Goal: Task Accomplishment & Management: Manage account settings

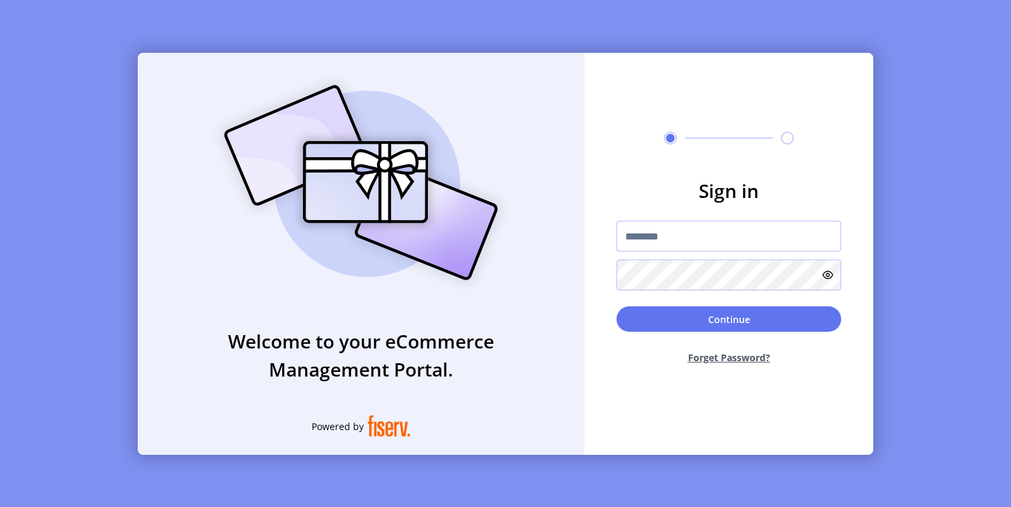
click at [650, 235] on input "text" at bounding box center [728, 236] width 225 height 31
type input "*********"
click at [657, 316] on button "Continue" at bounding box center [728, 318] width 225 height 25
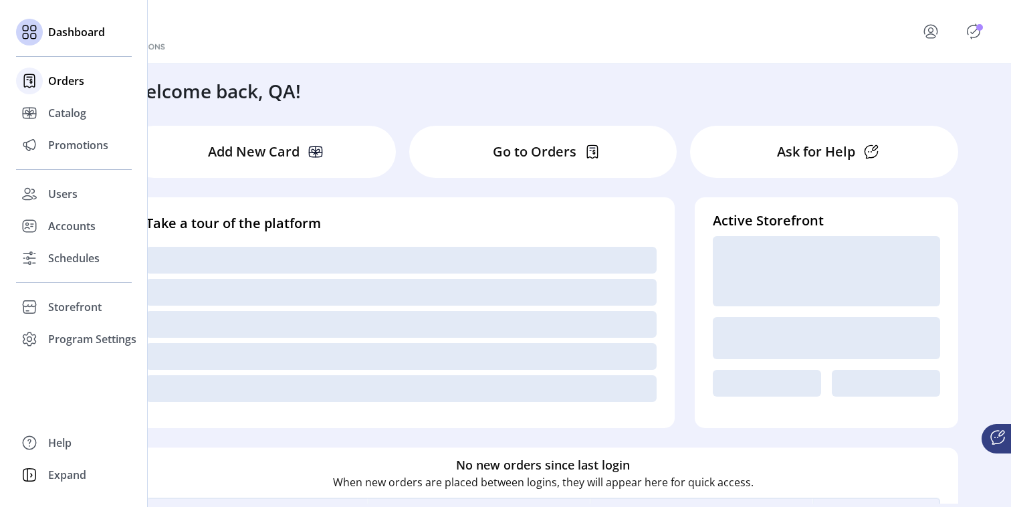
click at [71, 82] on span "Orders" at bounding box center [66, 81] width 36 height 16
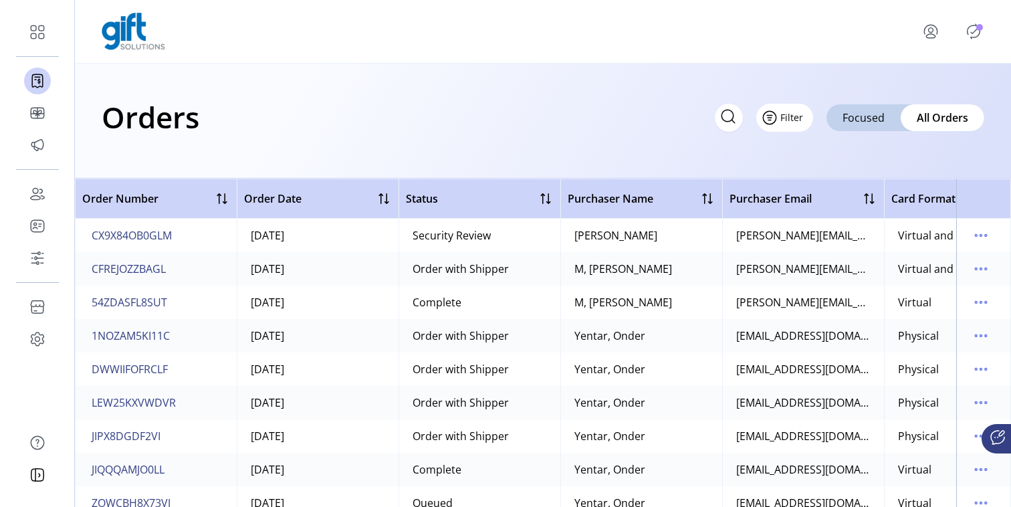
click at [796, 112] on span "Filter" at bounding box center [791, 117] width 23 height 14
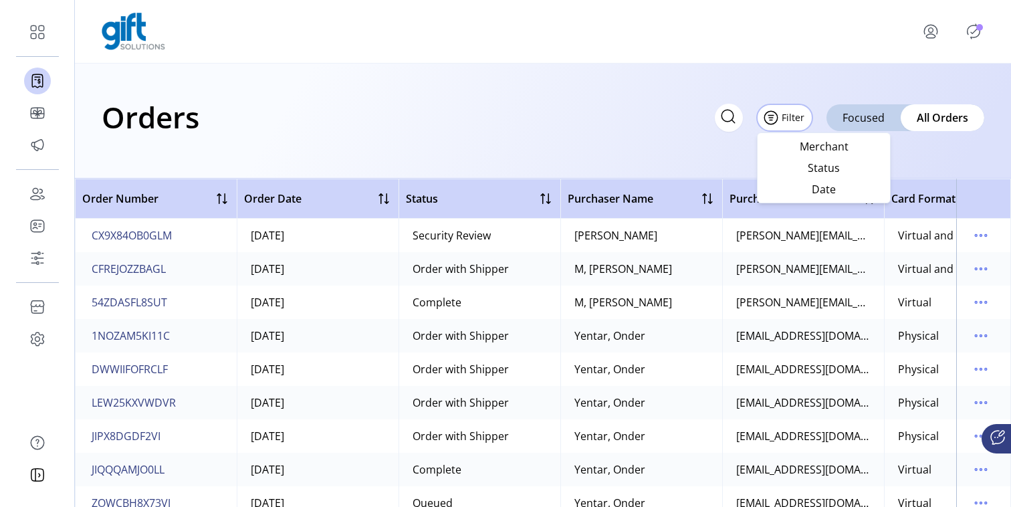
click at [739, 117] on icon at bounding box center [727, 116] width 21 height 21
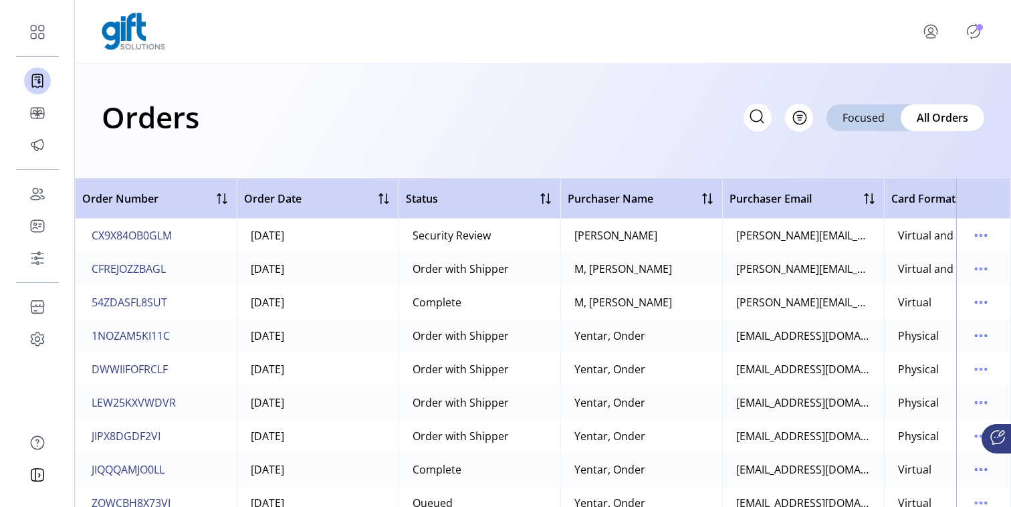
click at [372, 82] on div "Orders Filter Focused All Orders" at bounding box center [543, 120] width 936 height 115
click at [984, 235] on icon "menu" at bounding box center [985, 236] width 2 height 2
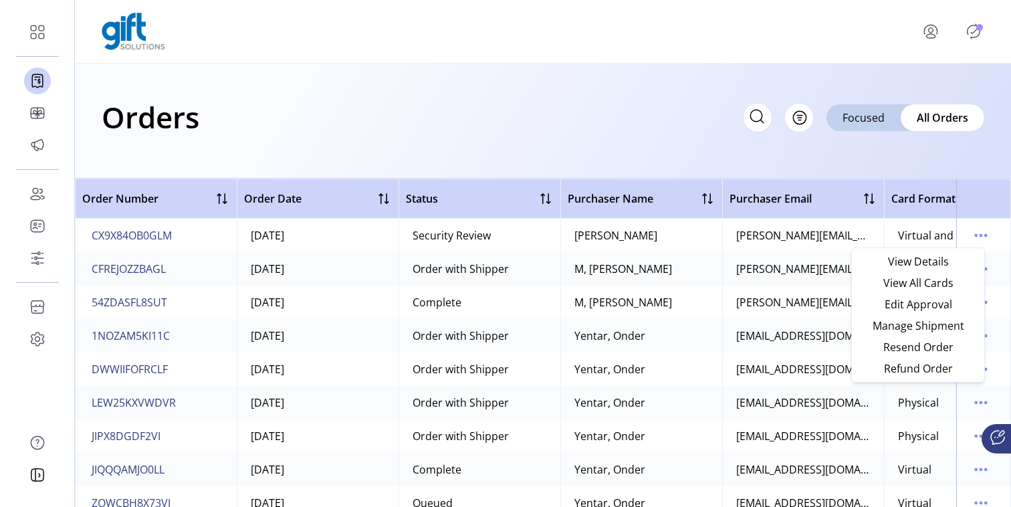
click at [498, 120] on div "Orders Filter Focused All Orders" at bounding box center [543, 117] width 882 height 47
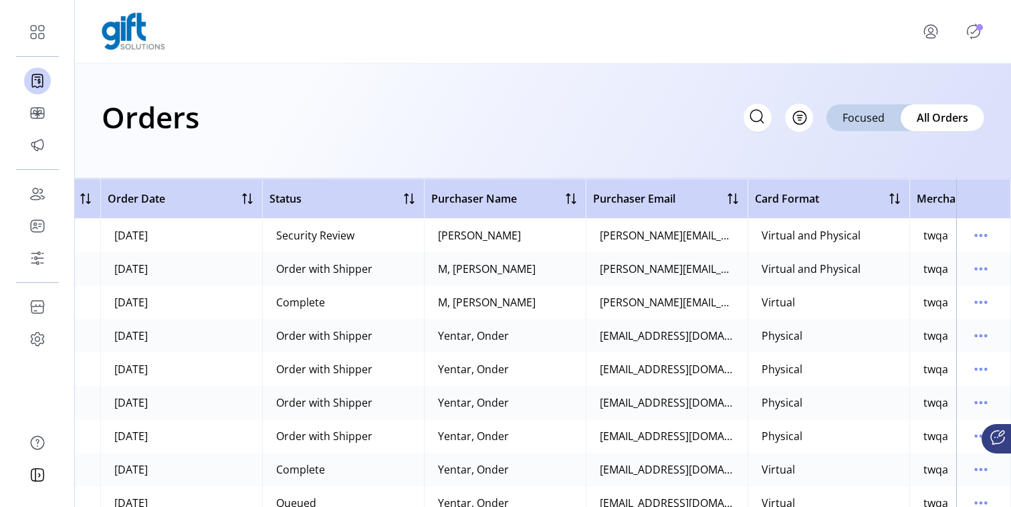
scroll to position [0, 258]
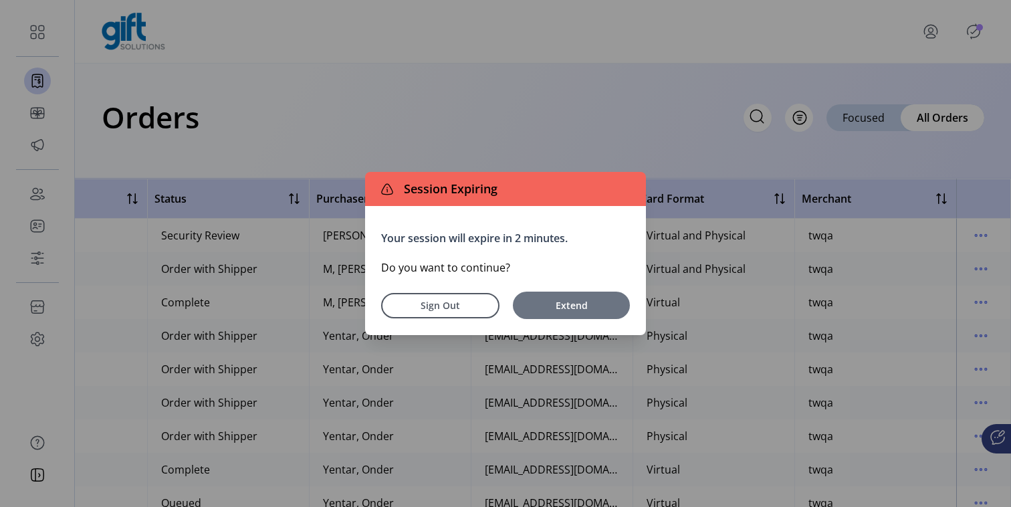
click at [577, 305] on span "Extend" at bounding box center [571, 305] width 104 height 14
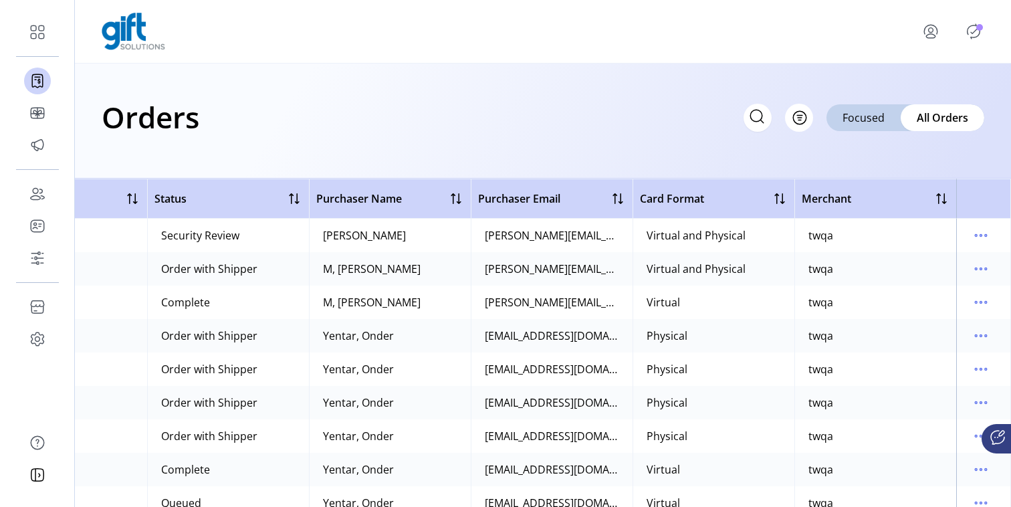
click at [655, 236] on div "Virtual and Physical" at bounding box center [695, 235] width 99 height 16
click at [975, 239] on icon "menu" at bounding box center [980, 235] width 21 height 21
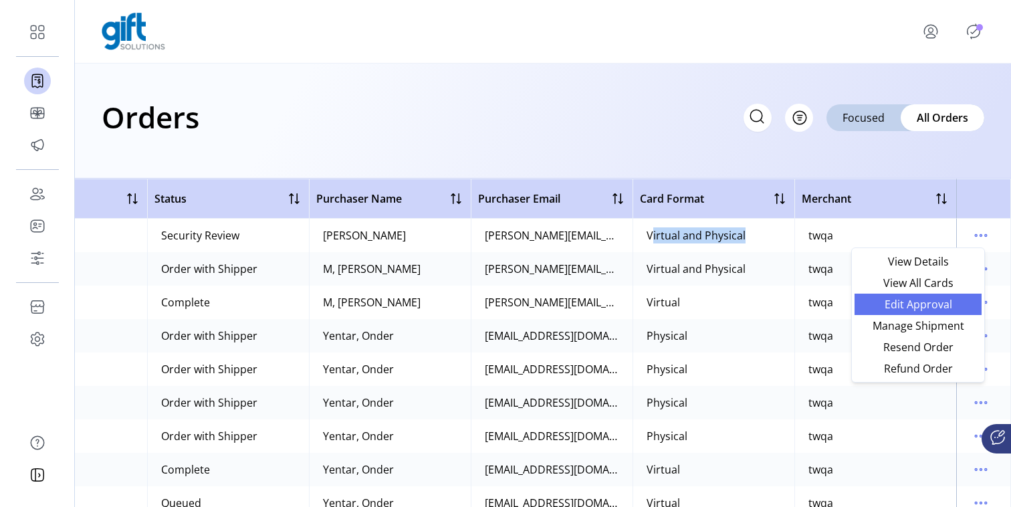
click at [934, 303] on span "Edit Approval" at bounding box center [917, 304] width 111 height 11
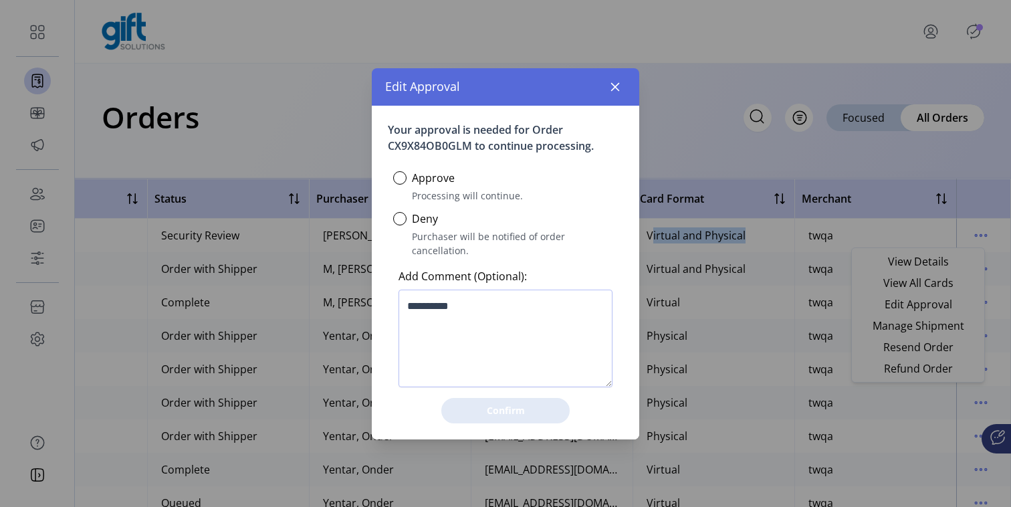
scroll to position [7, 4]
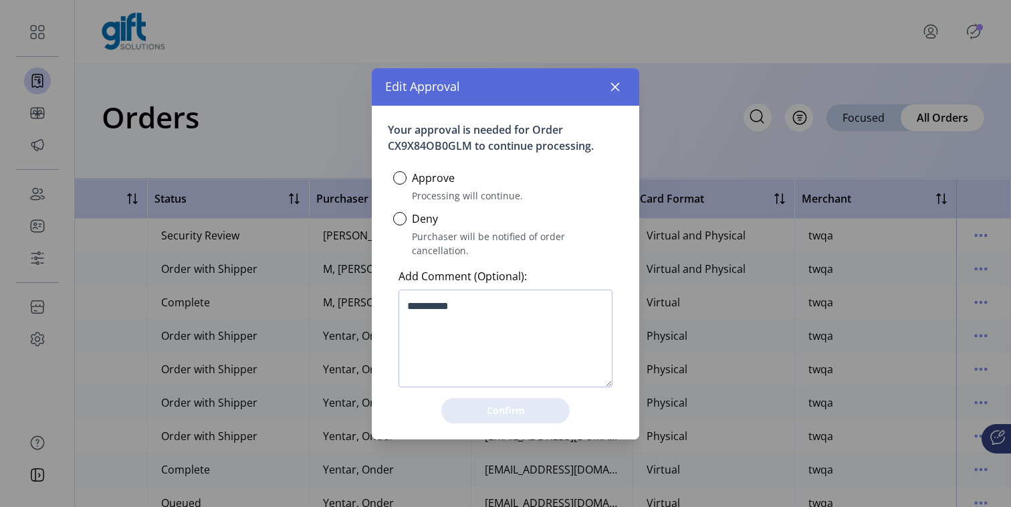
click at [420, 186] on label "Approve" at bounding box center [433, 178] width 43 height 16
click at [400, 181] on div at bounding box center [399, 177] width 13 height 13
click at [509, 406] on span "Confirm" at bounding box center [505, 410] width 94 height 14
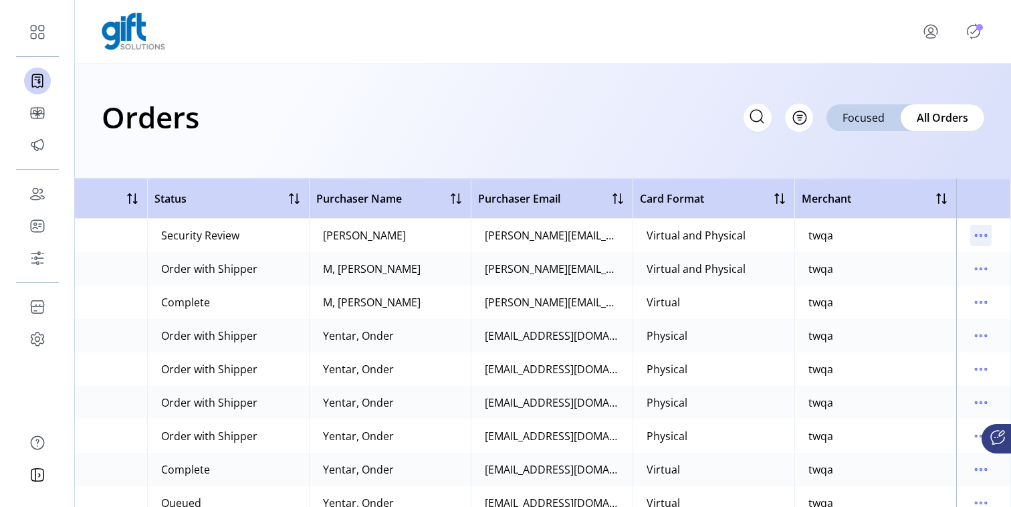
click at [970, 233] on icon "menu" at bounding box center [980, 235] width 21 height 21
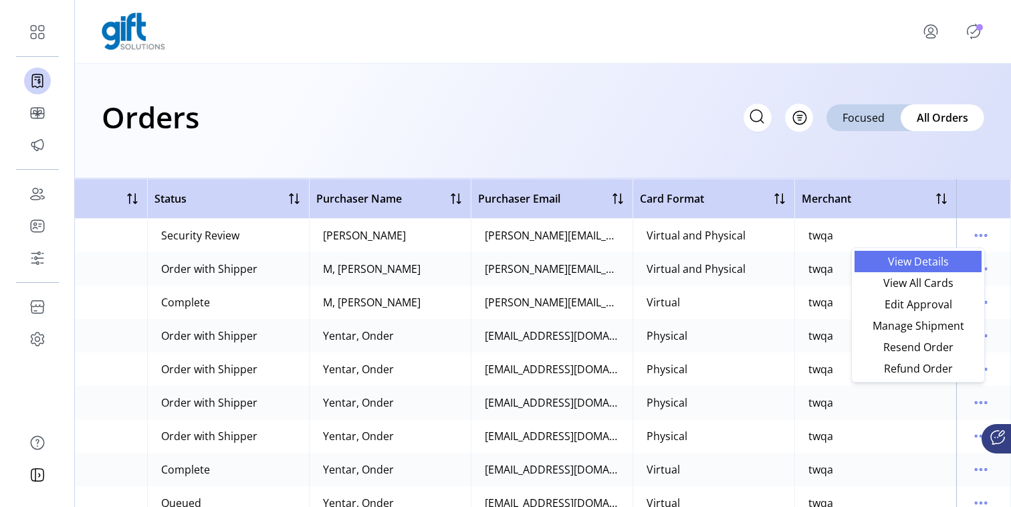
click at [902, 262] on span "View Details" at bounding box center [917, 261] width 111 height 11
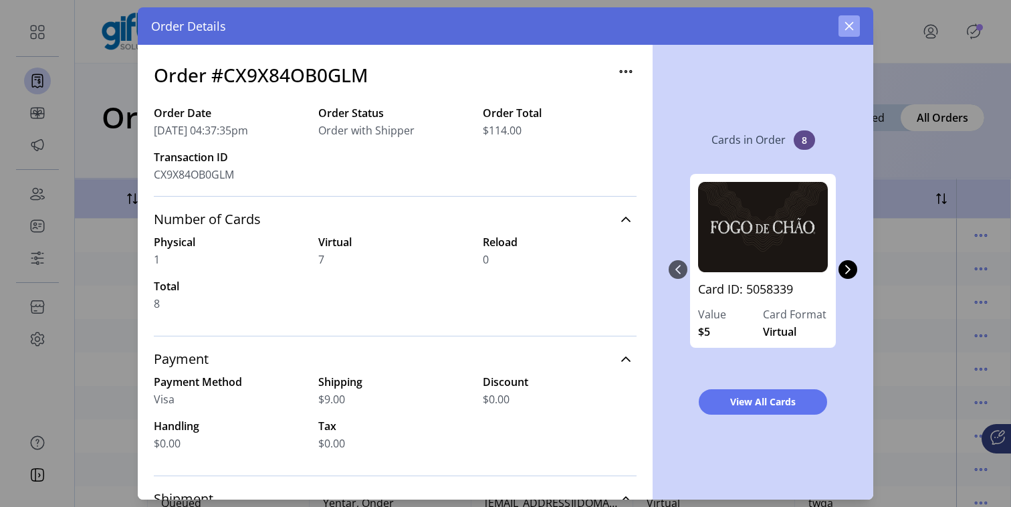
click at [845, 27] on icon "button" at bounding box center [848, 26] width 11 height 11
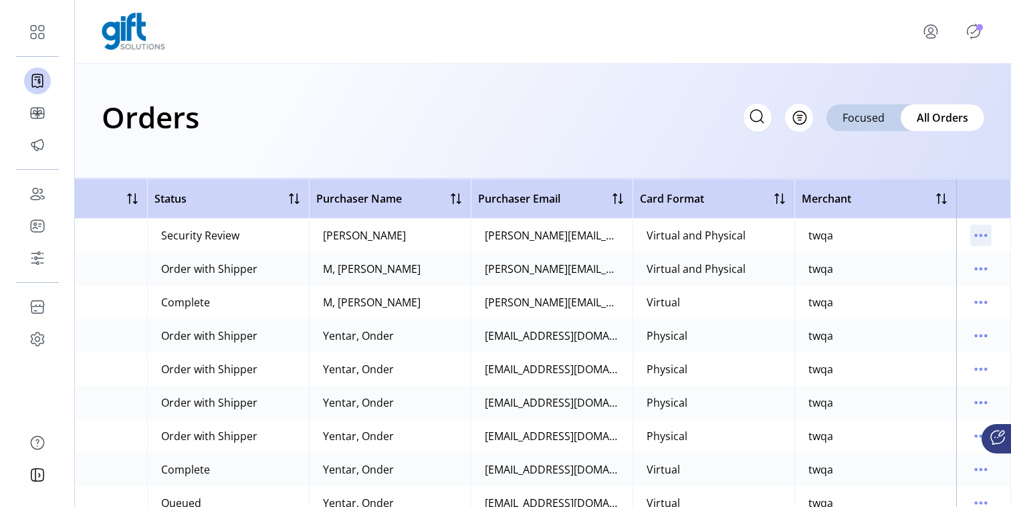
click at [979, 237] on icon "menu" at bounding box center [980, 235] width 21 height 21
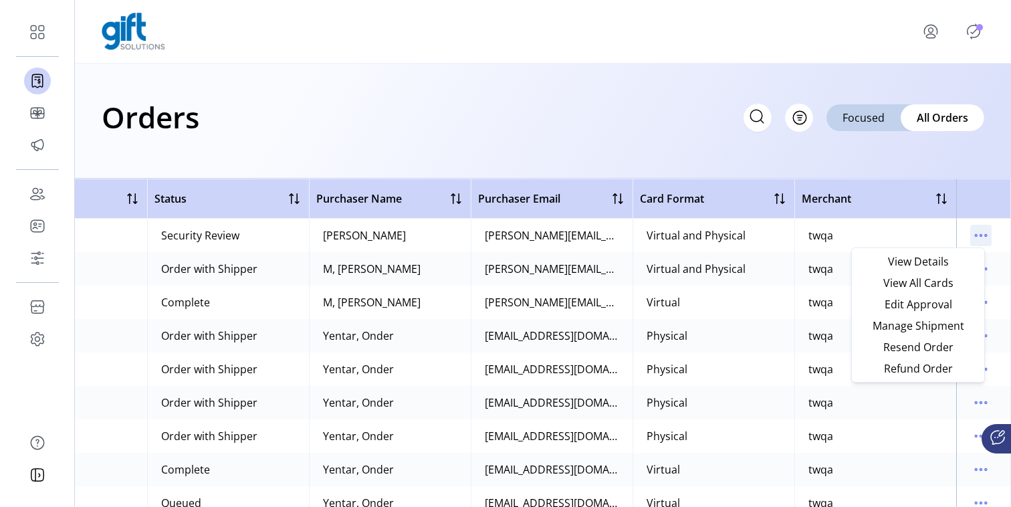
click at [971, 235] on icon "menu" at bounding box center [980, 235] width 21 height 21
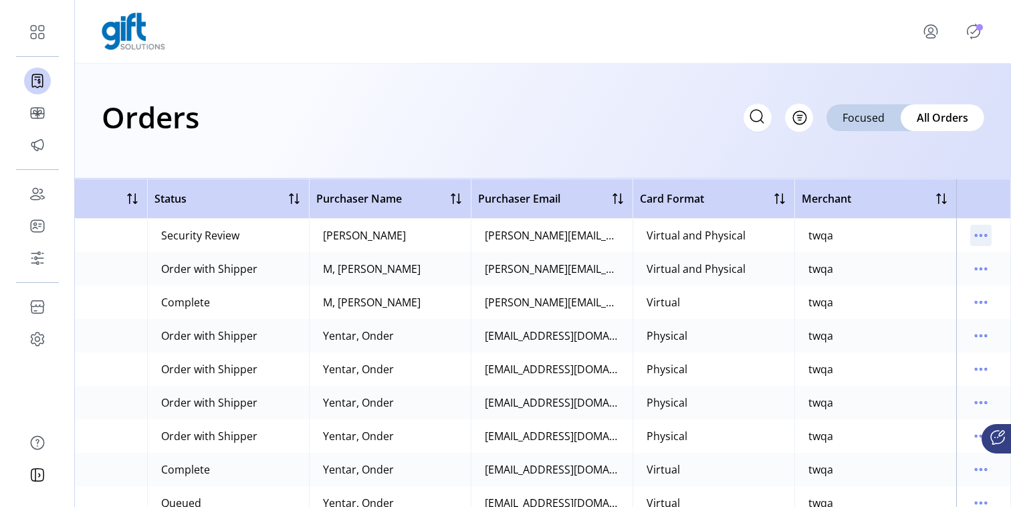
click at [970, 232] on icon "menu" at bounding box center [980, 235] width 21 height 21
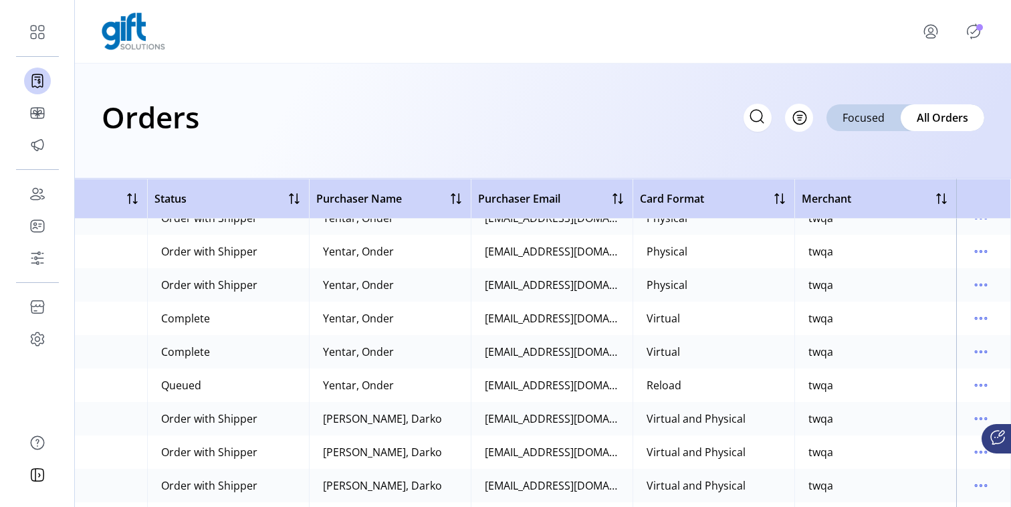
scroll to position [1075, 258]
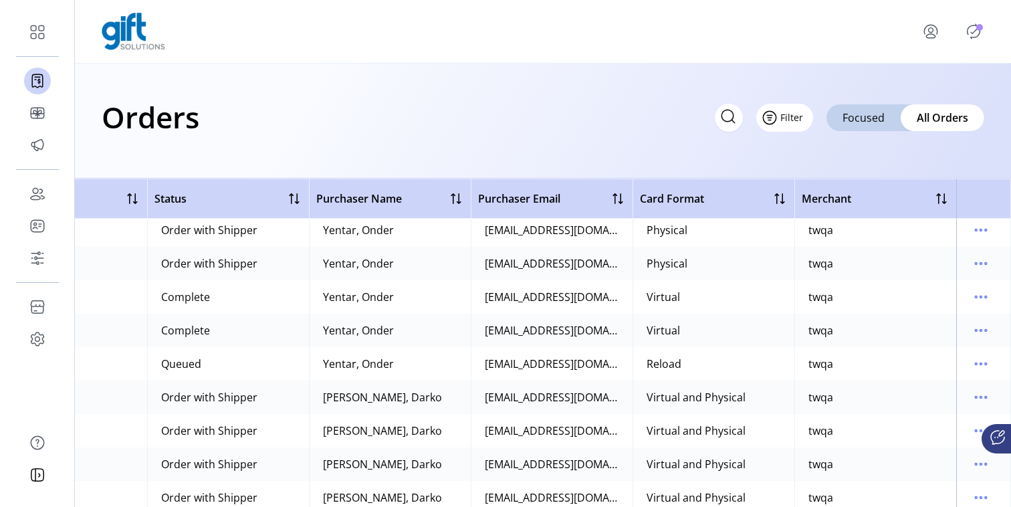
click at [799, 120] on span "Filter" at bounding box center [791, 117] width 23 height 14
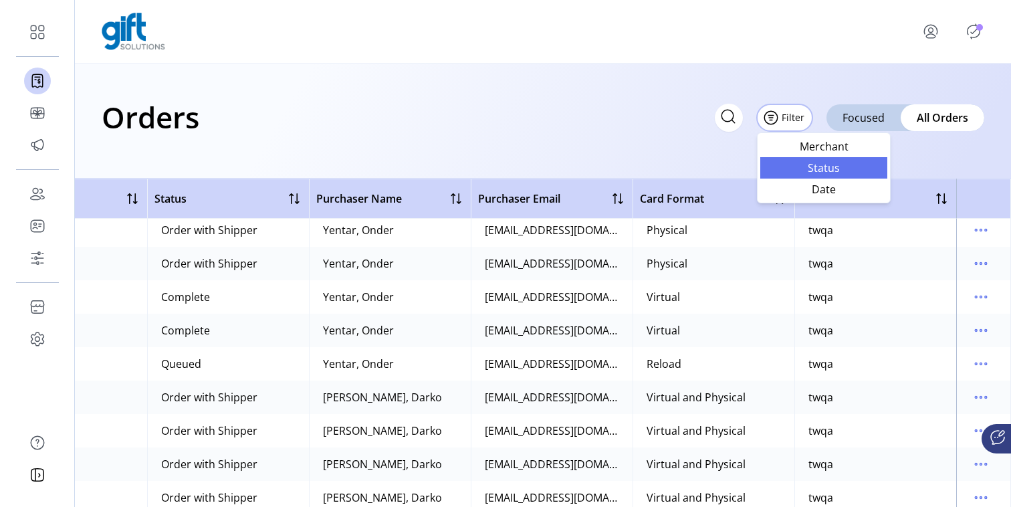
click at [829, 170] on span "Status" at bounding box center [823, 167] width 111 height 11
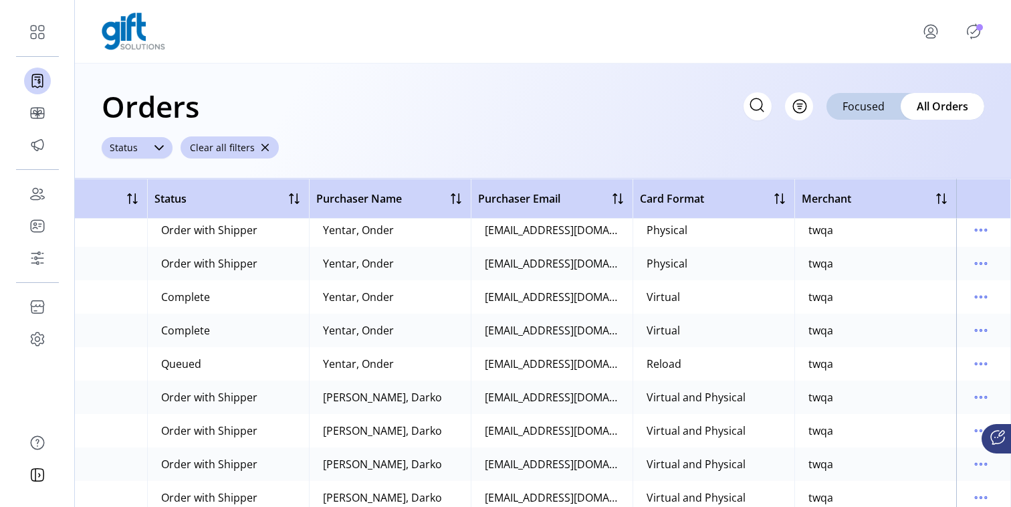
click at [136, 151] on div "Status" at bounding box center [124, 147] width 44 height 21
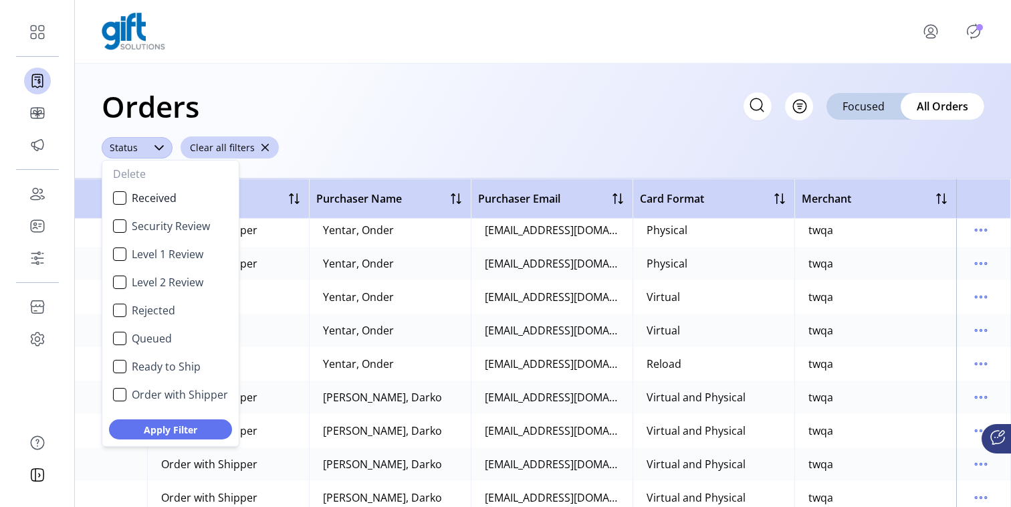
scroll to position [7, 52]
click at [168, 223] on span "Security Review" at bounding box center [171, 226] width 78 height 16
click at [165, 438] on button "Apply Filter" at bounding box center [170, 429] width 123 height 20
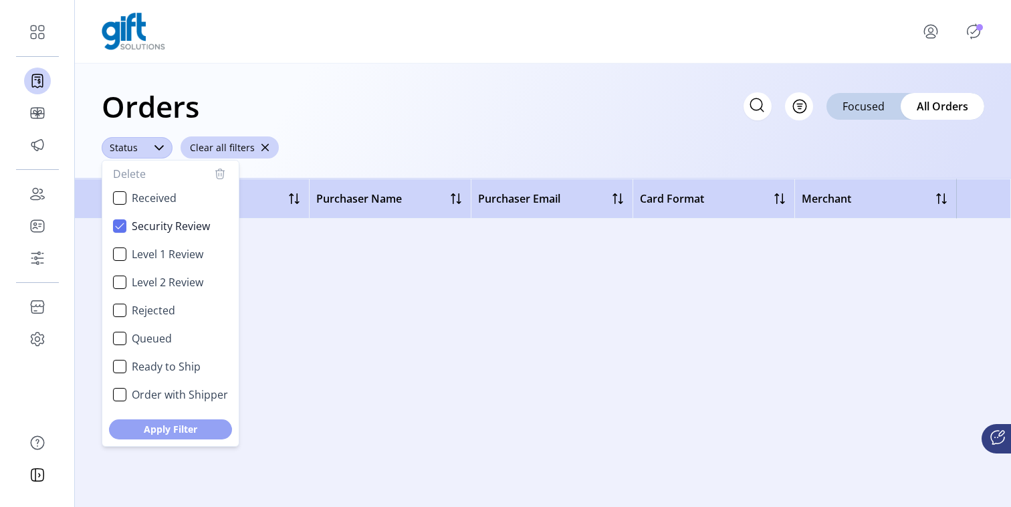
scroll to position [0, 258]
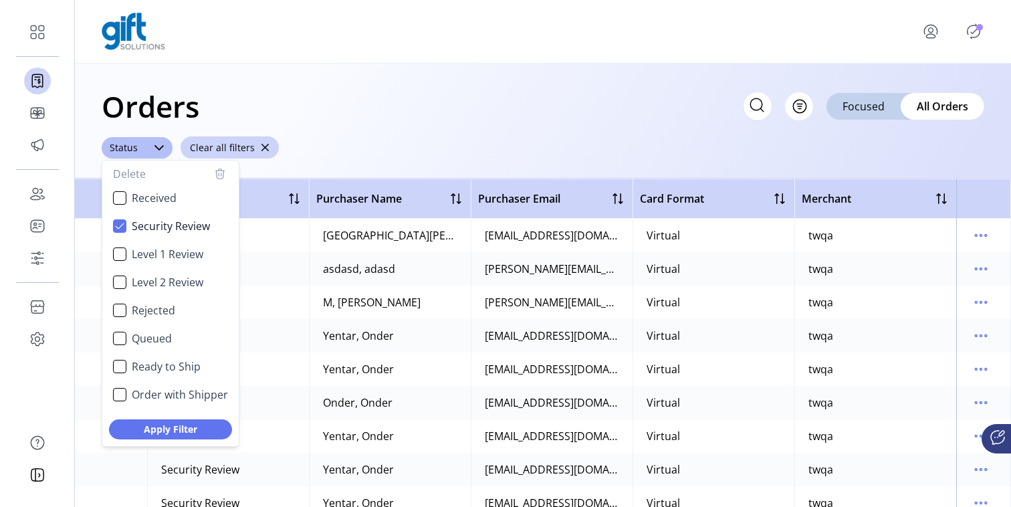
click at [525, 113] on div "Orders Filter Focused All Orders" at bounding box center [543, 106] width 882 height 47
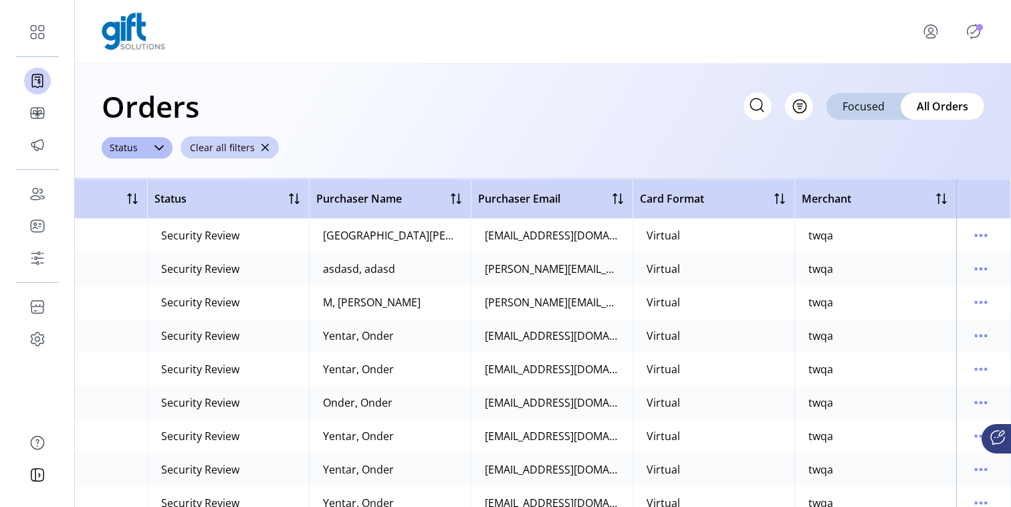
click at [990, 233] on td at bounding box center [983, 235] width 55 height 33
click at [982, 237] on icon "menu" at bounding box center [980, 235] width 21 height 21
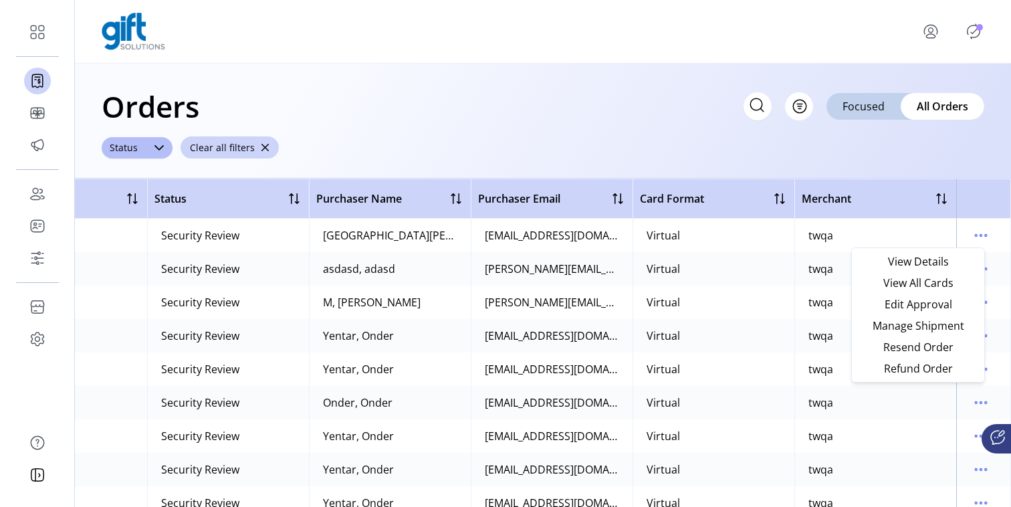
click at [712, 305] on td "Virtual" at bounding box center [713, 301] width 162 height 33
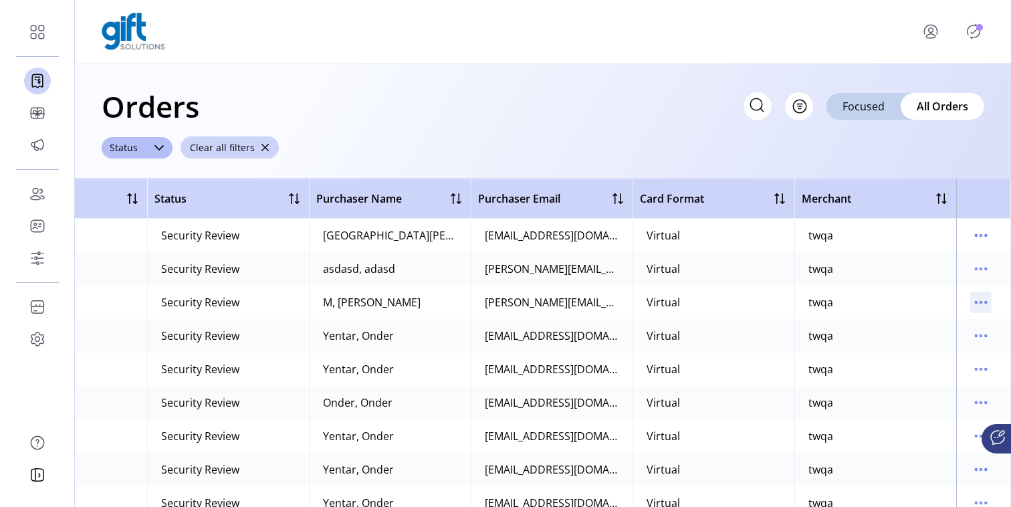
click at [975, 300] on icon "menu" at bounding box center [980, 301] width 21 height 21
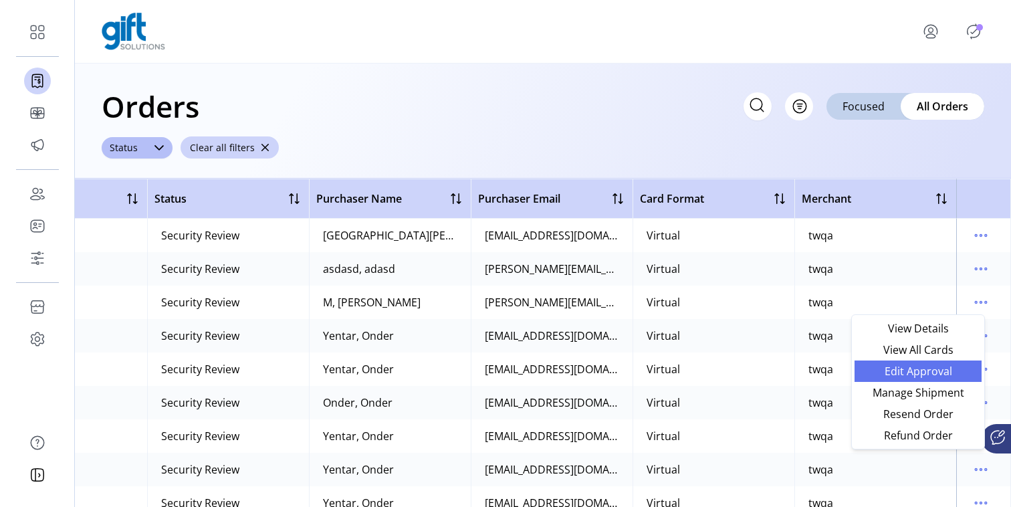
click at [940, 374] on span "Edit Approval" at bounding box center [917, 371] width 111 height 11
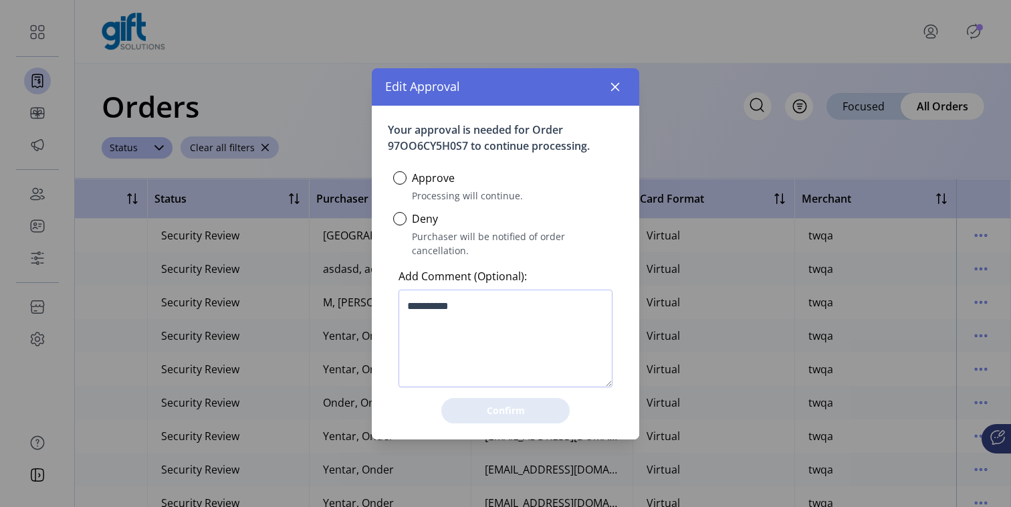
scroll to position [7, 4]
drag, startPoint x: 428, startPoint y: 185, endPoint x: 426, endPoint y: 195, distance: 10.1
click at [428, 185] on label "Approve" at bounding box center [433, 178] width 43 height 16
click at [400, 184] on div at bounding box center [399, 177] width 13 height 13
click at [505, 403] on span "Confirm" at bounding box center [505, 410] width 94 height 14
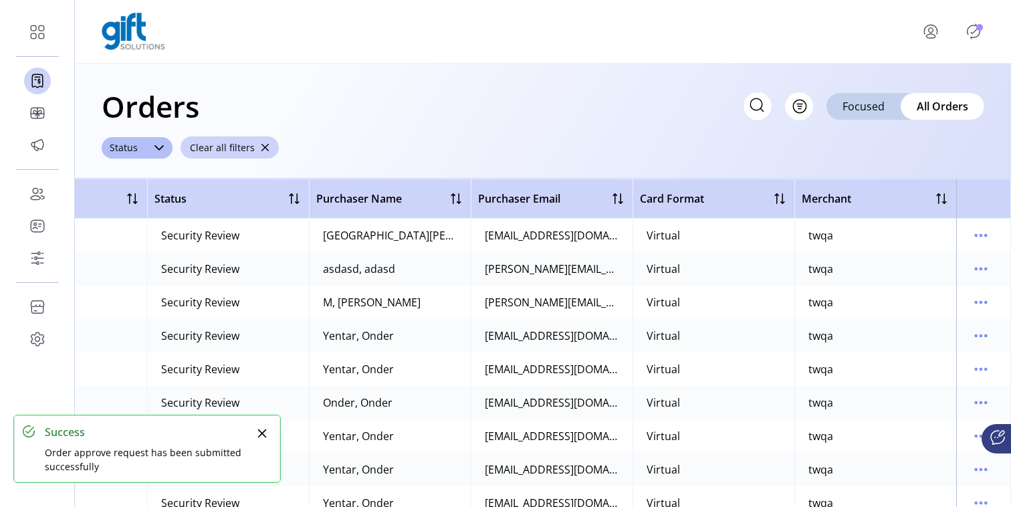
click at [257, 430] on icon "Close" at bounding box center [262, 433] width 11 height 11
